Goal: Obtain resource: Obtain resource

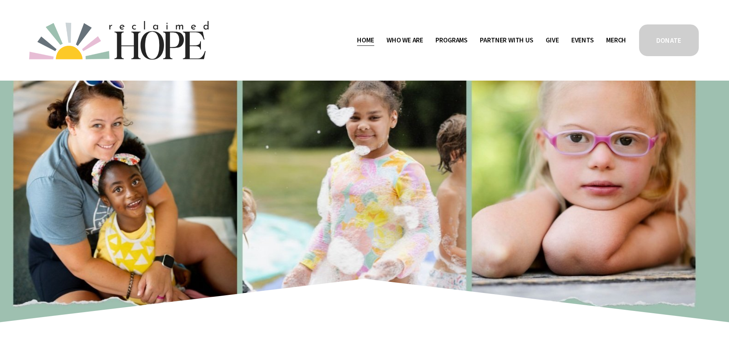
click at [413, 39] on span "Who We Are" at bounding box center [404, 40] width 37 height 11
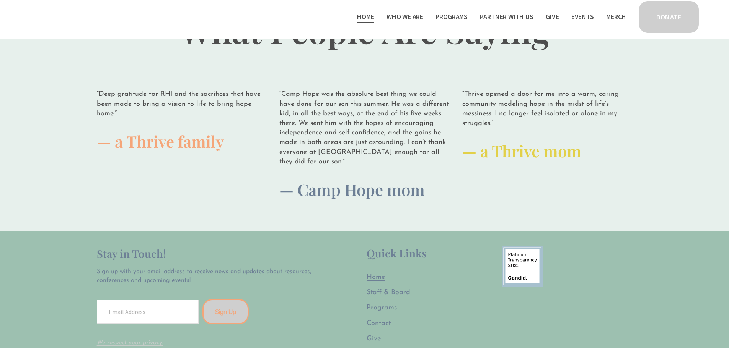
scroll to position [1912, 0]
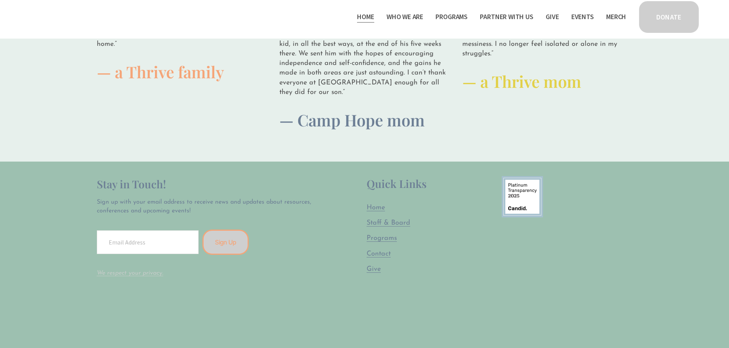
click at [407, 220] on span "Staff & Board" at bounding box center [388, 223] width 44 height 7
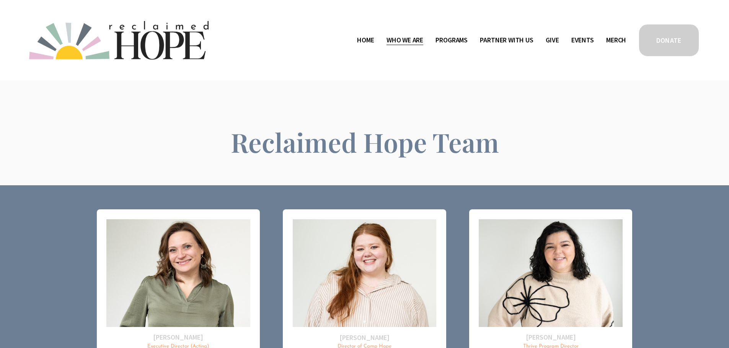
click at [0, 0] on span "Public Documents" at bounding box center [0, 0] width 0 height 0
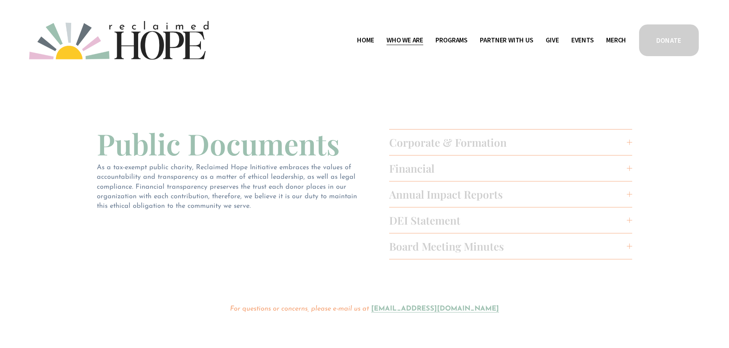
click at [429, 165] on span "Financial" at bounding box center [508, 168] width 238 height 14
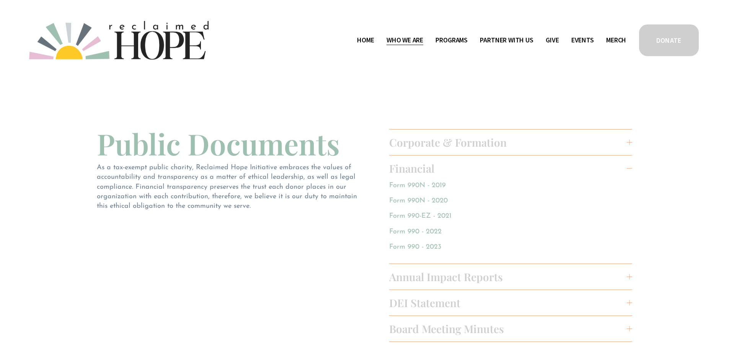
click at [425, 248] on link "Form 990 - 2023" at bounding box center [415, 247] width 52 height 7
